Goal: Task Accomplishment & Management: Use online tool/utility

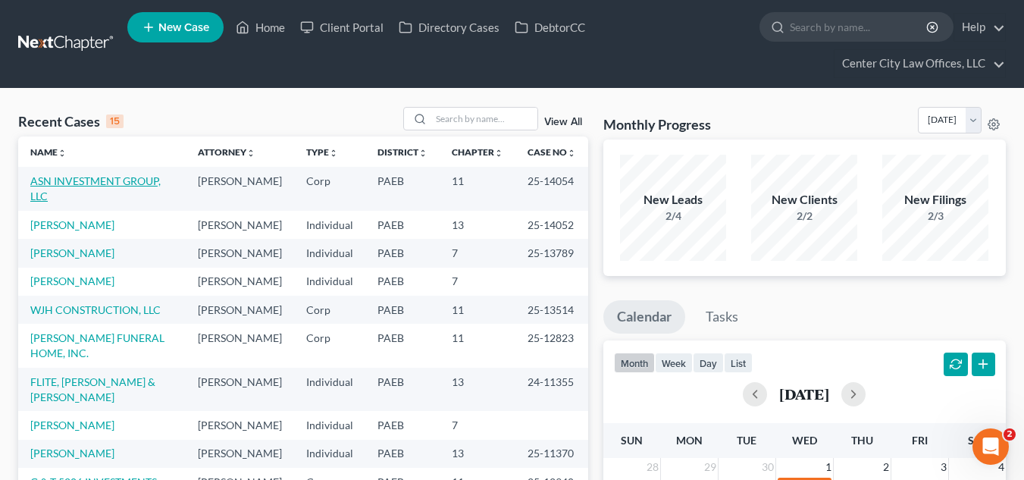
click at [112, 182] on link "ASN INVESTMENT GROUP, LLC" at bounding box center [95, 188] width 130 height 28
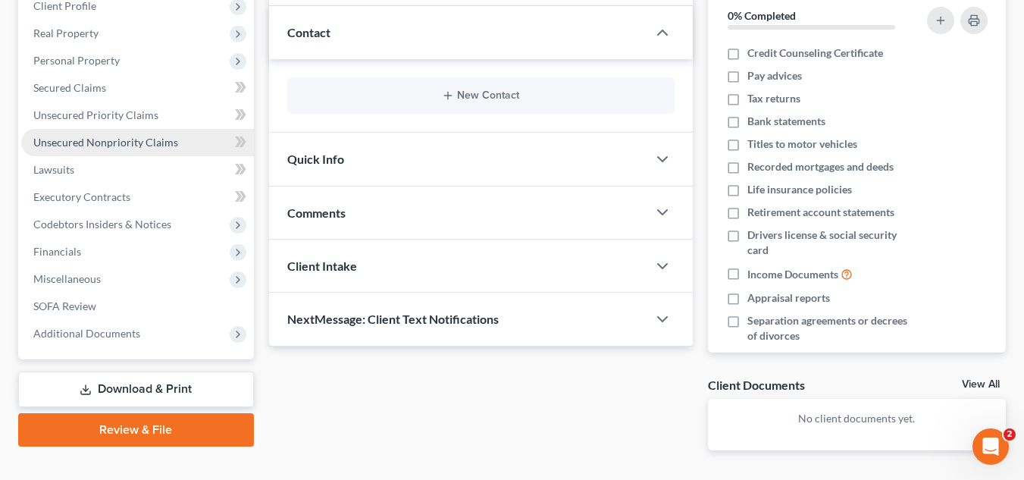
scroll to position [227, 0]
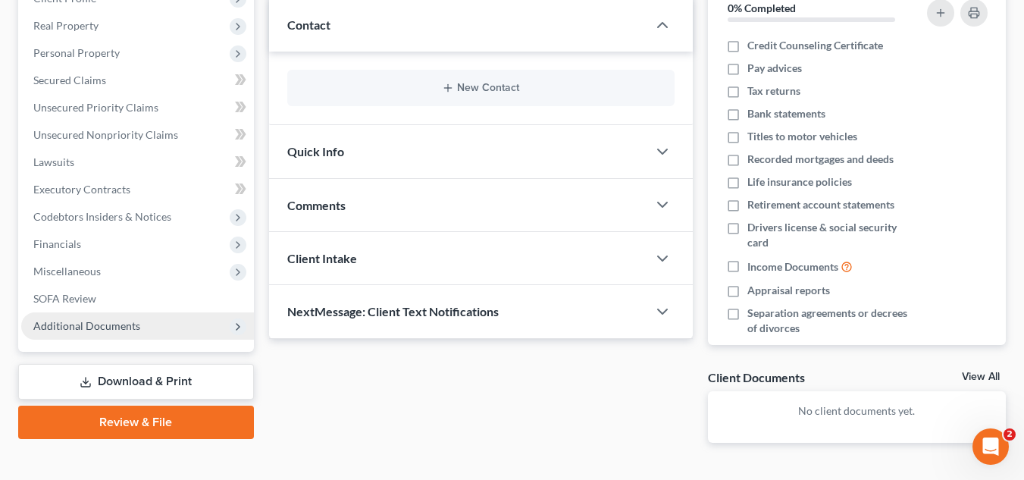
click at [83, 322] on span "Additional Documents" at bounding box center [86, 325] width 107 height 13
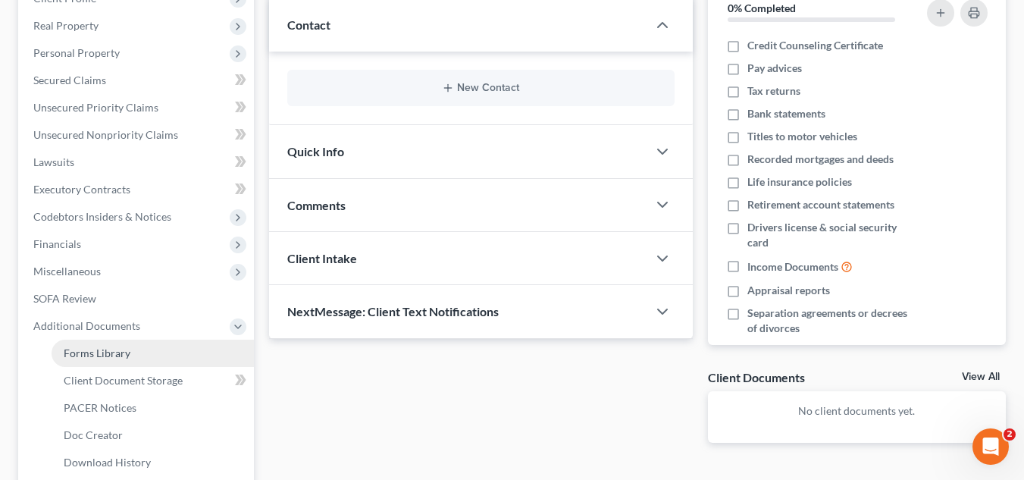
click at [91, 353] on span "Forms Library" at bounding box center [97, 352] width 67 height 13
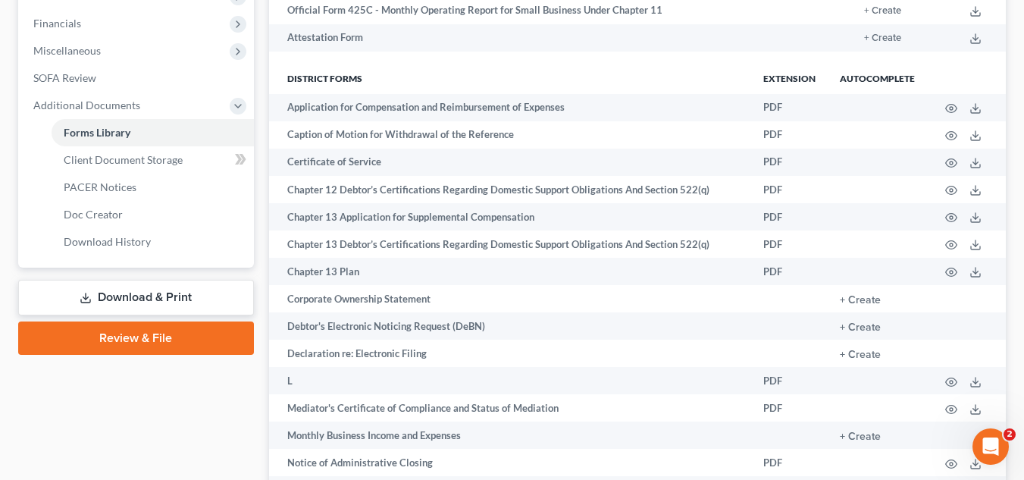
scroll to position [455, 0]
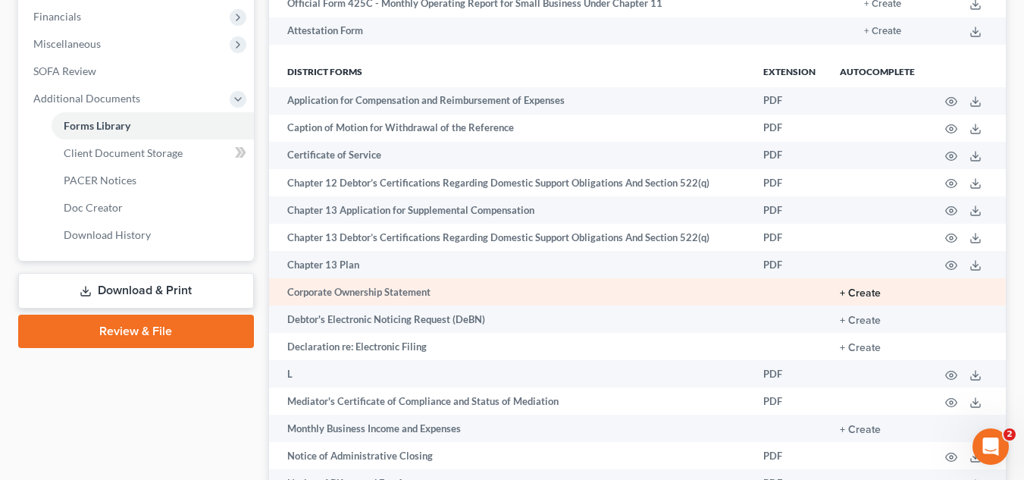
click at [873, 296] on button "+ Create" at bounding box center [860, 293] width 41 height 11
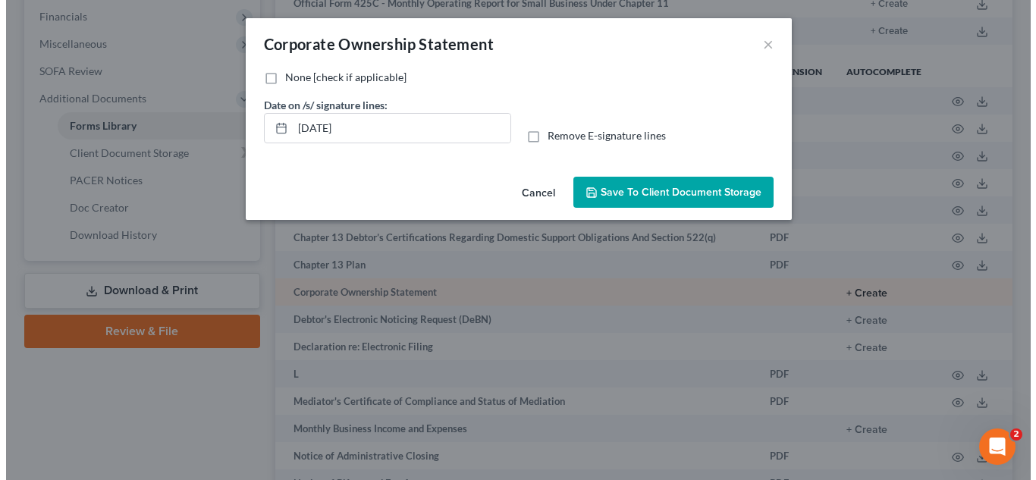
scroll to position [428, 0]
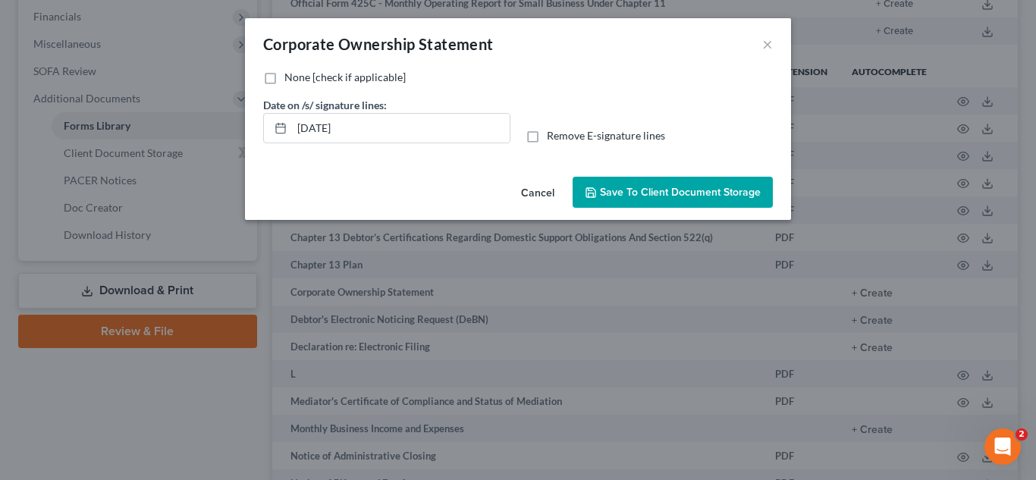
click at [284, 80] on label "None [check if applicable]" at bounding box center [344, 77] width 121 height 15
click at [290, 80] on input "None [check if applicable]" at bounding box center [295, 75] width 10 height 10
checkbox input "true"
click at [625, 202] on button "Save to Client Document Storage" at bounding box center [672, 193] width 200 height 32
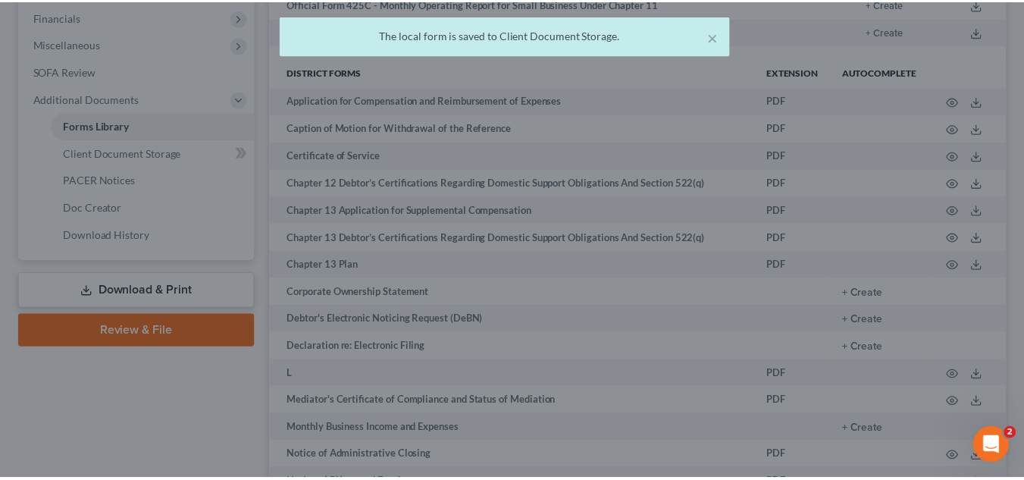
scroll to position [455, 0]
